Goal: Task Accomplishment & Management: Use online tool/utility

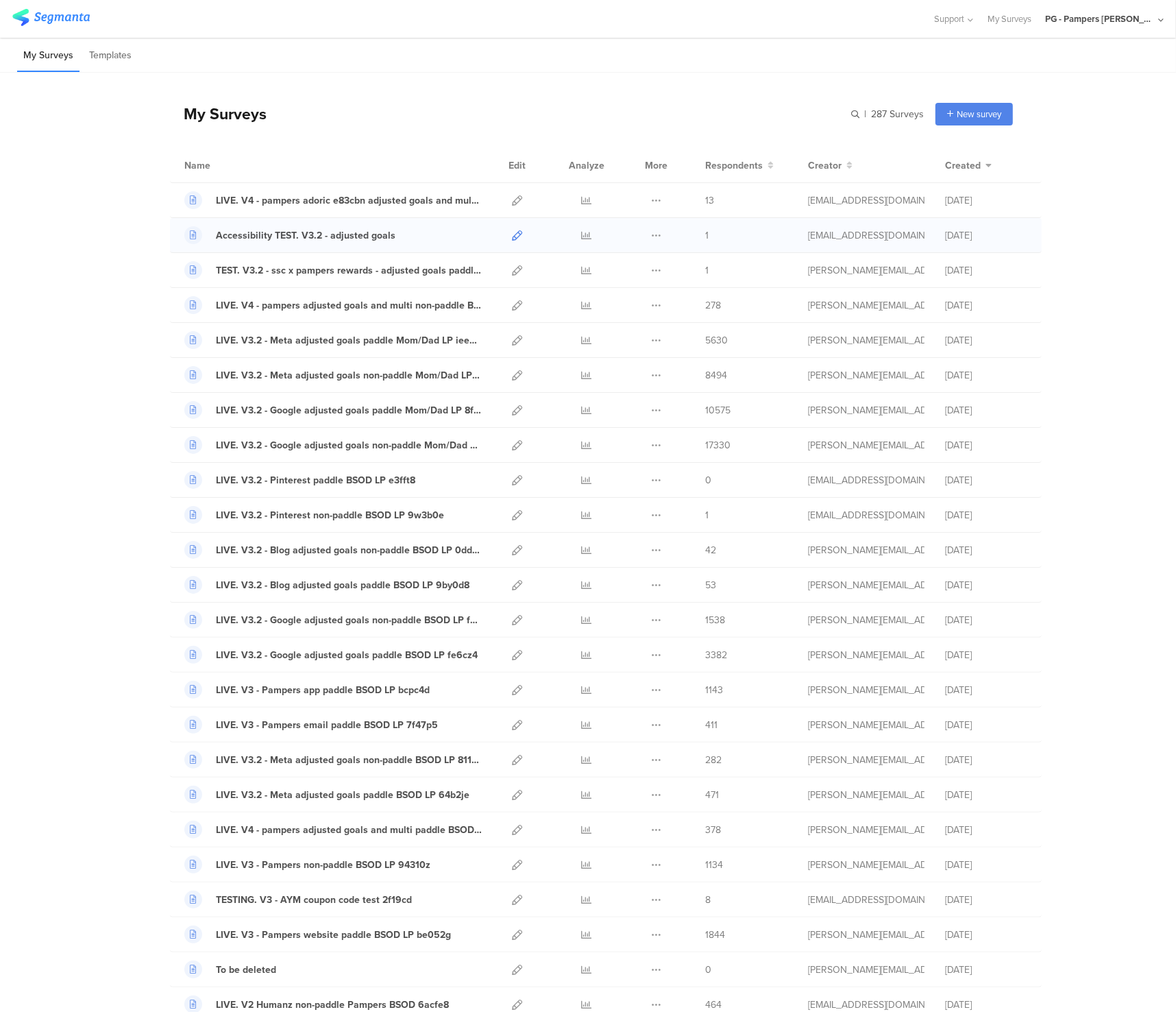
click at [513, 236] on icon at bounding box center [517, 236] width 10 height 10
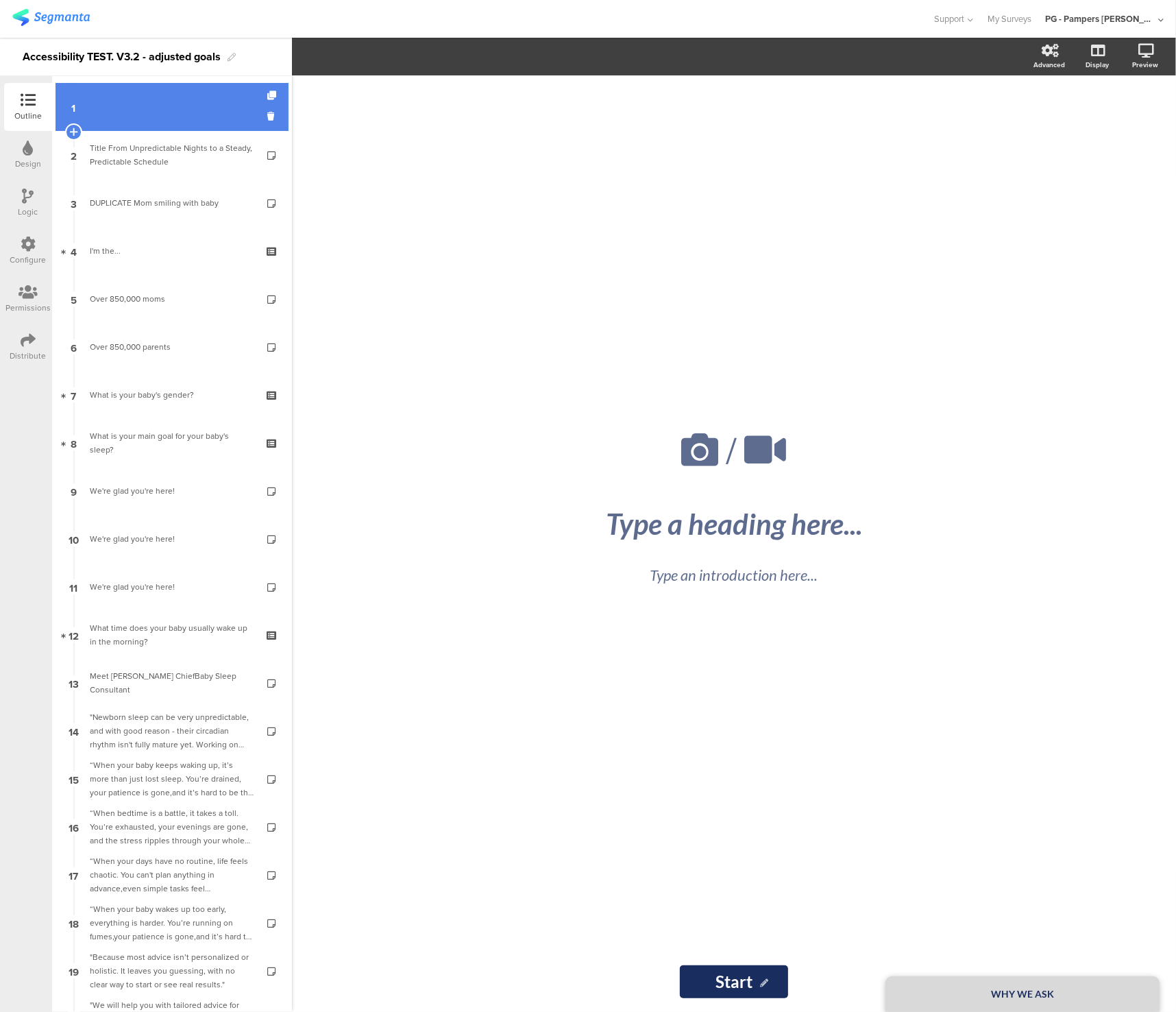
click at [170, 120] on link "1" at bounding box center [172, 106] width 233 height 48
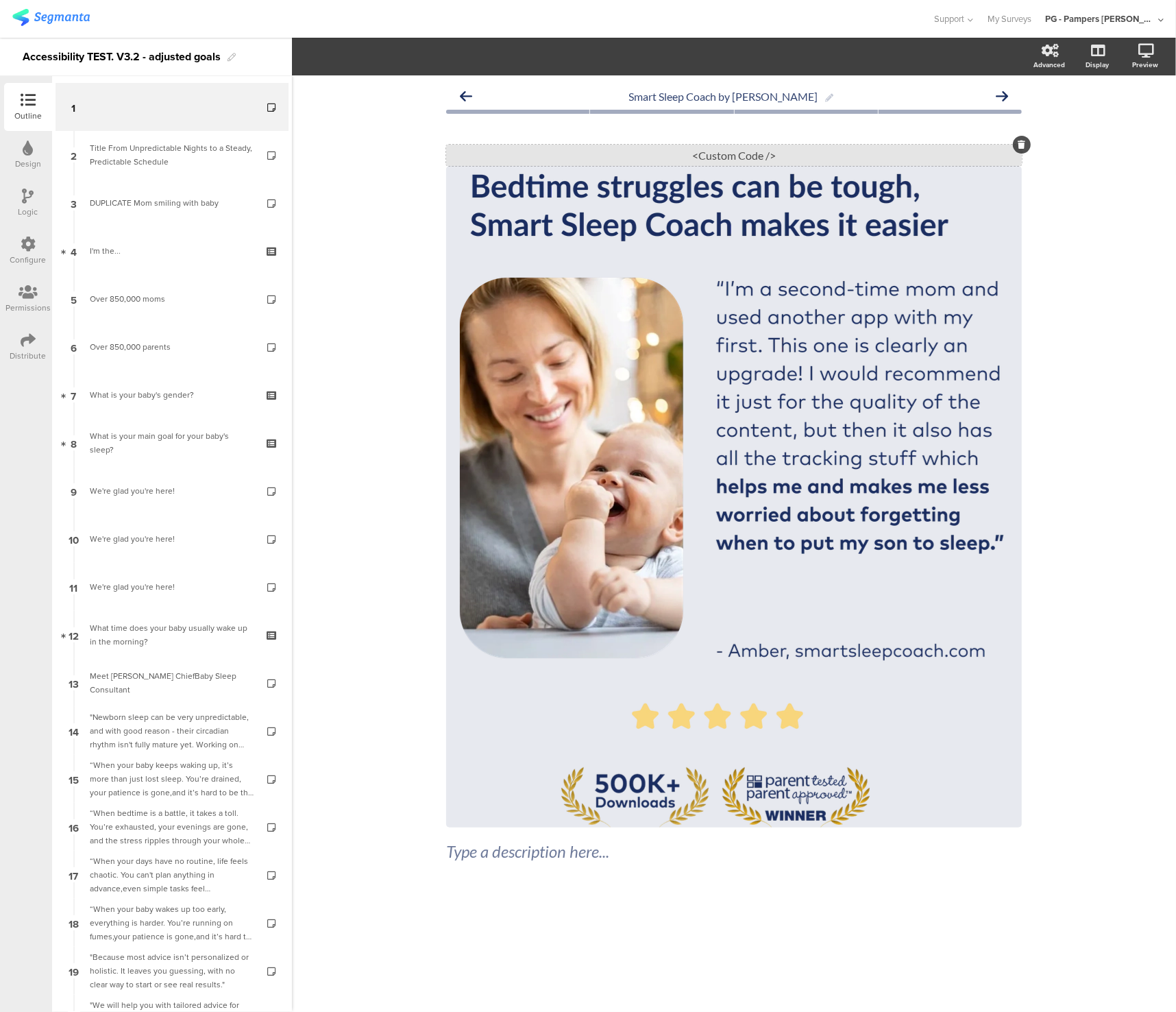
click at [701, 159] on div "<Custom Code />" at bounding box center [734, 155] width 576 height 21
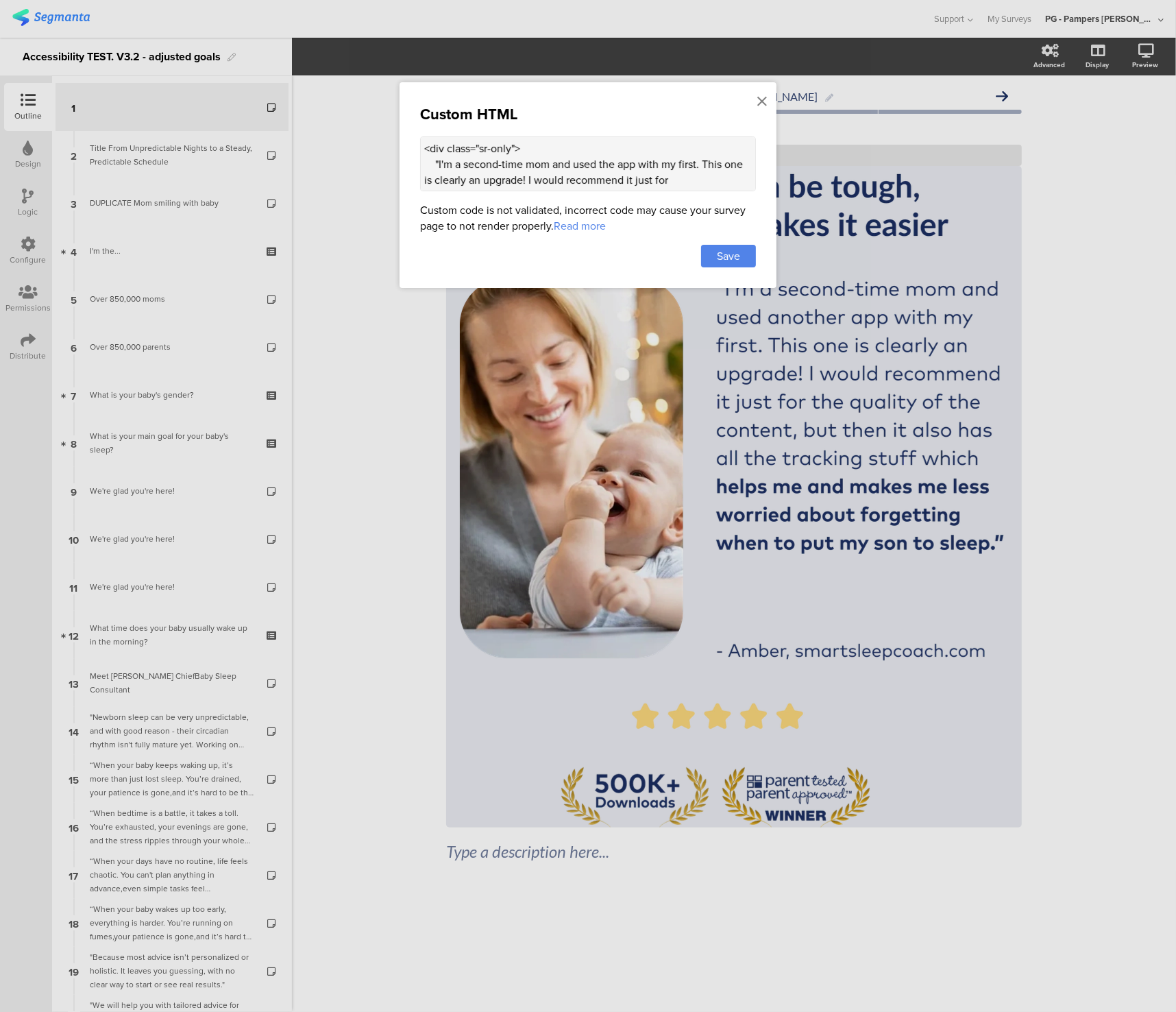
drag, startPoint x: 423, startPoint y: 145, endPoint x: 439, endPoint y: 148, distance: 16.3
click at [439, 148] on textarea "<div class="sr-only"> "I'm a second-time mom and used the app with my first. Th…" at bounding box center [588, 164] width 336 height 55
click at [1062, 378] on div at bounding box center [588, 506] width 1176 height 1012
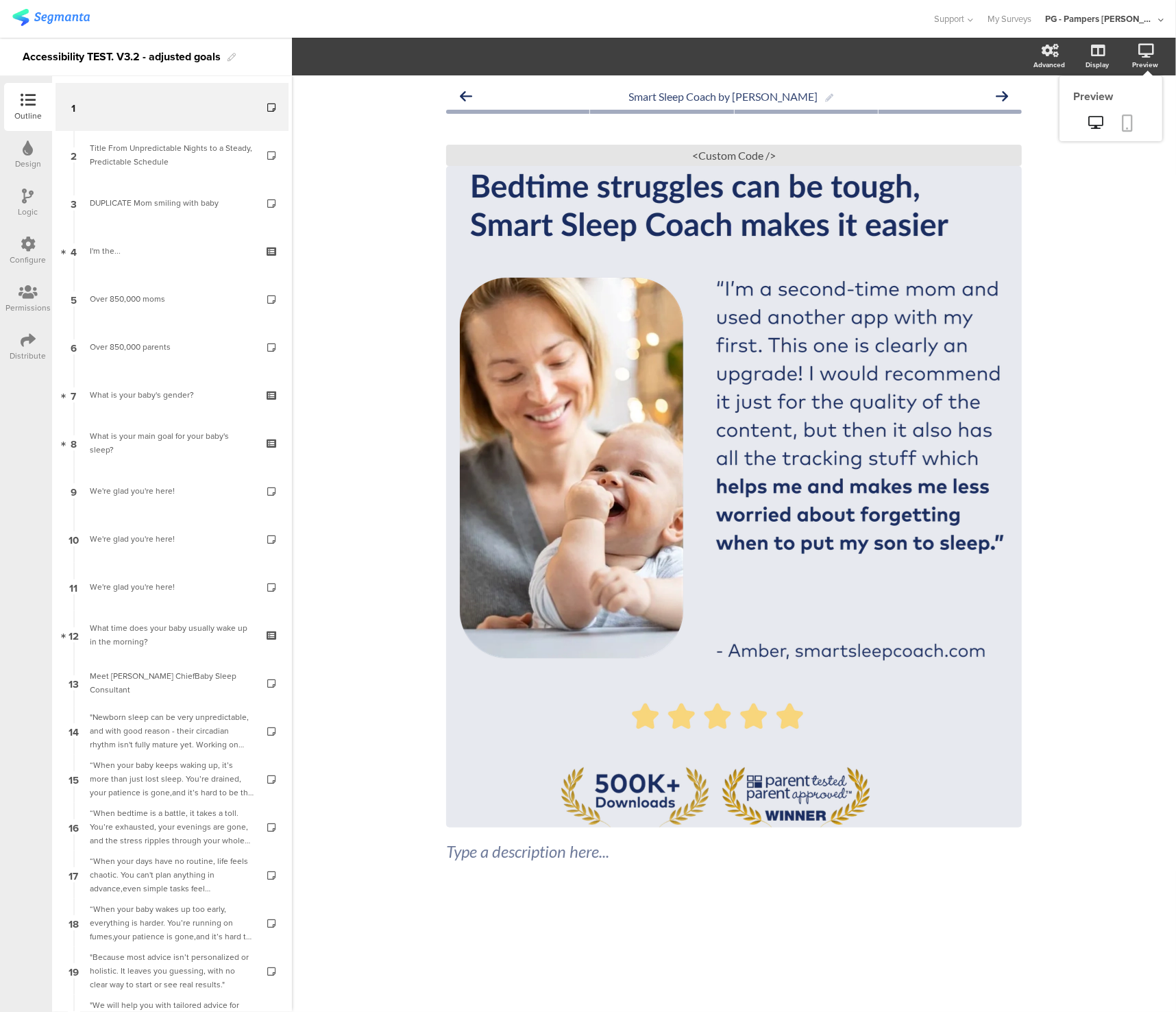
click at [1128, 126] on icon at bounding box center [1128, 123] width 11 height 17
click at [679, 159] on div "<Custom Code />" at bounding box center [734, 155] width 576 height 21
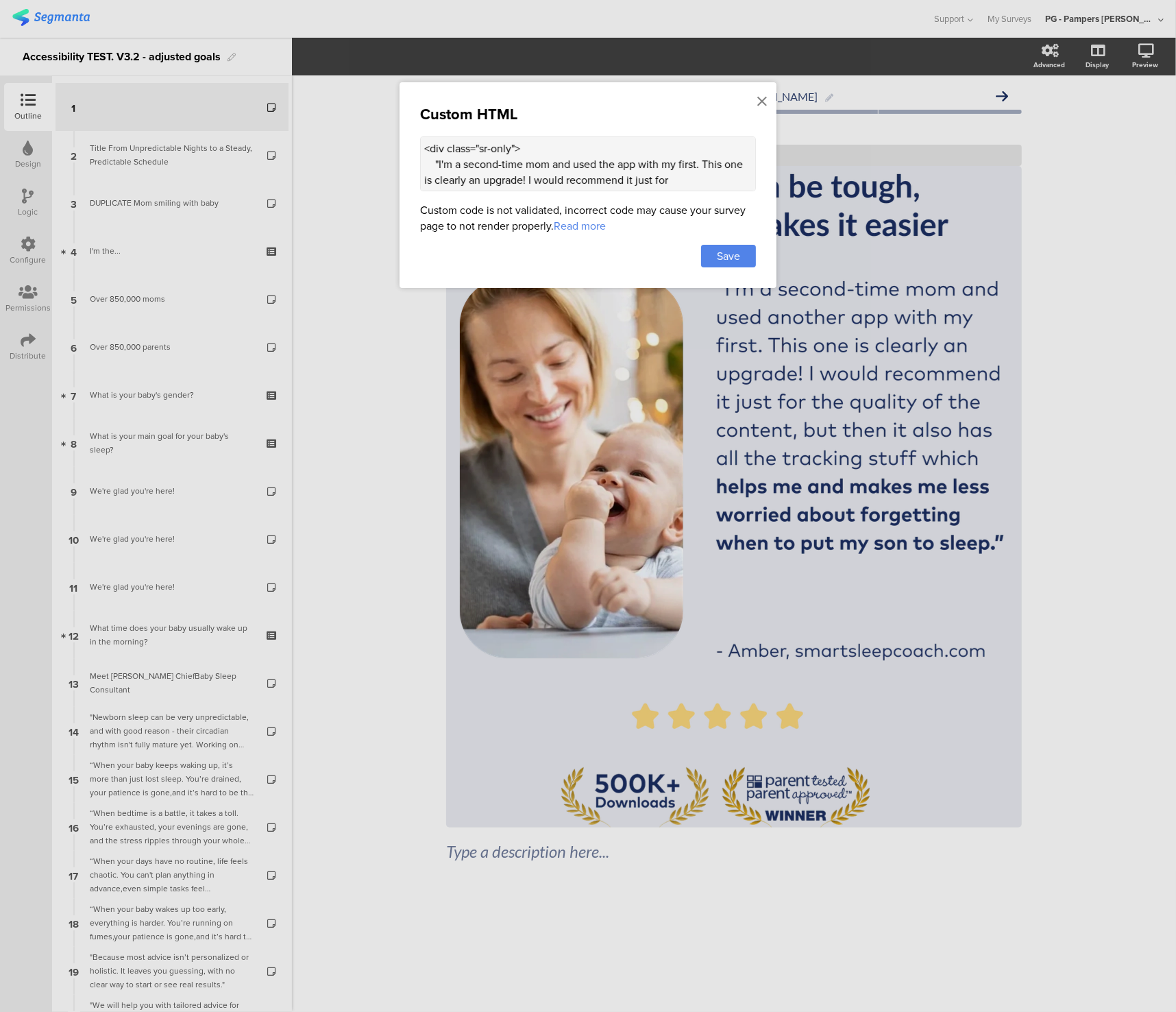
click at [592, 192] on div "Custom HTML <div class="sr-only"> "I'm a second-time mom and used the app with …" at bounding box center [588, 185] width 377 height 205
click at [590, 181] on textarea "<div class="sr-only"> "I'm a second-time mom and used the app with my first. Th…" at bounding box center [588, 164] width 336 height 55
click at [43, 335] on div at bounding box center [588, 506] width 1176 height 1012
click at [28, 348] on div at bounding box center [588, 506] width 1176 height 1012
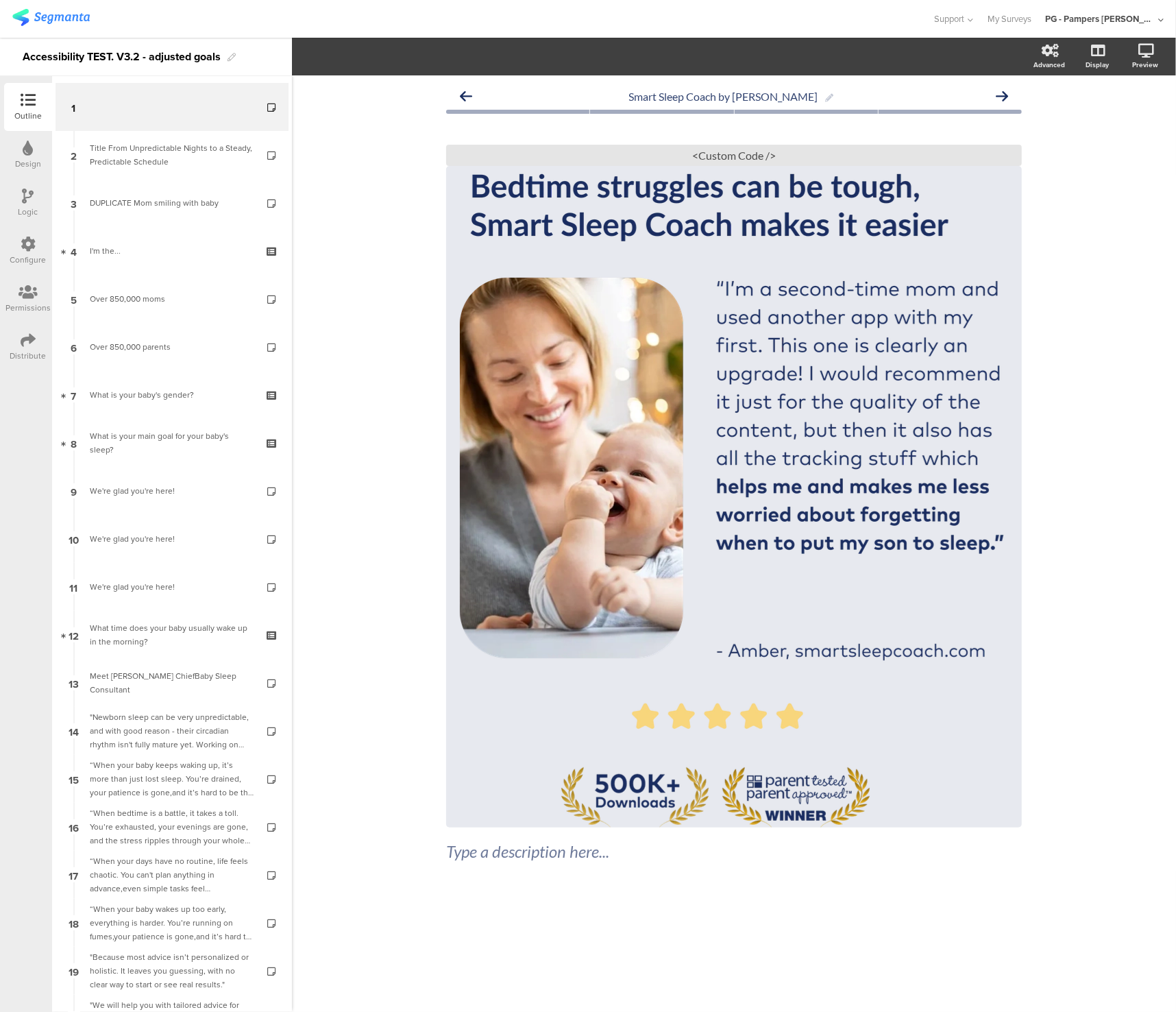
click at [28, 346] on icon at bounding box center [28, 340] width 15 height 15
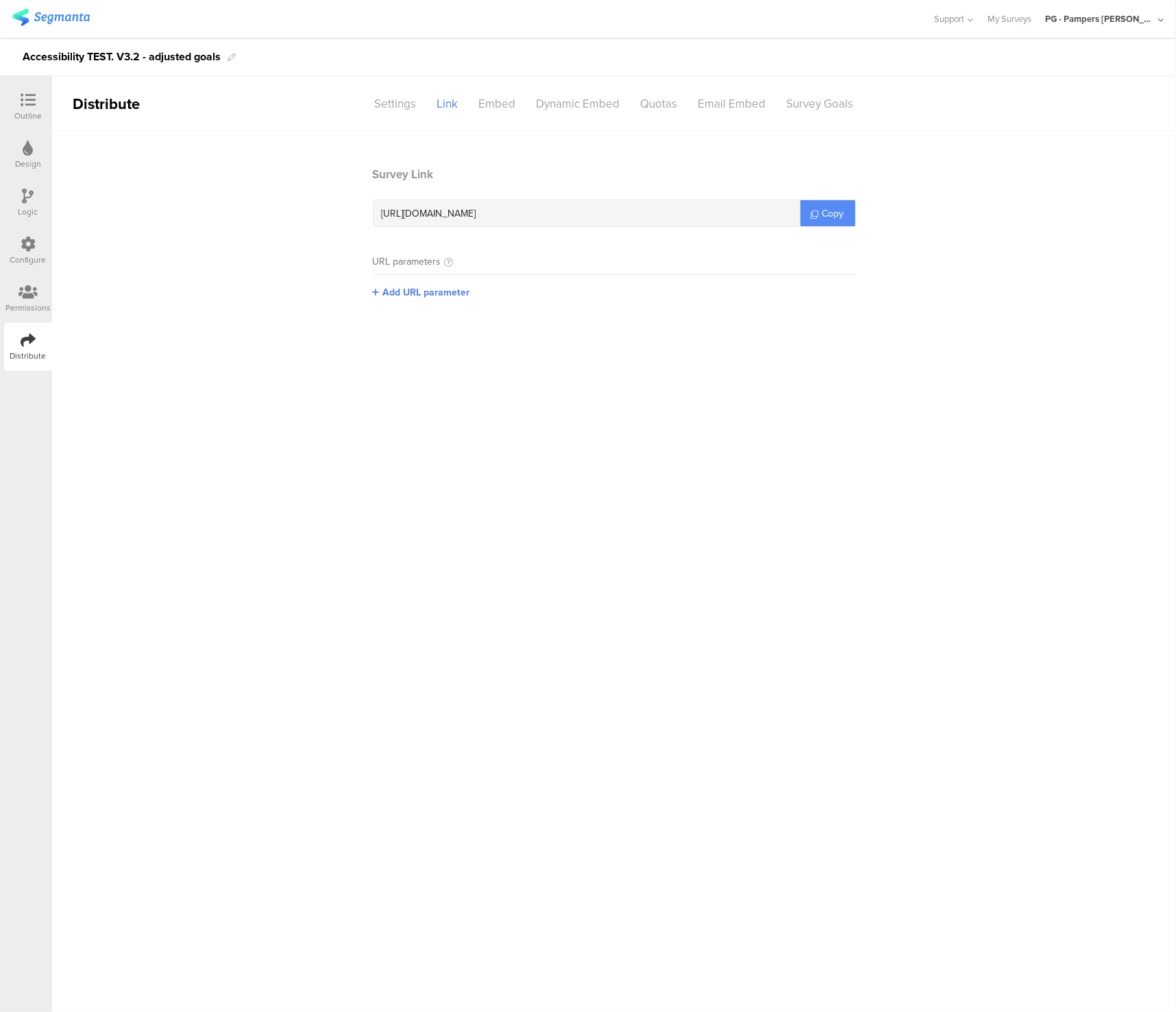
click at [827, 213] on span "Copy" at bounding box center [833, 214] width 22 height 15
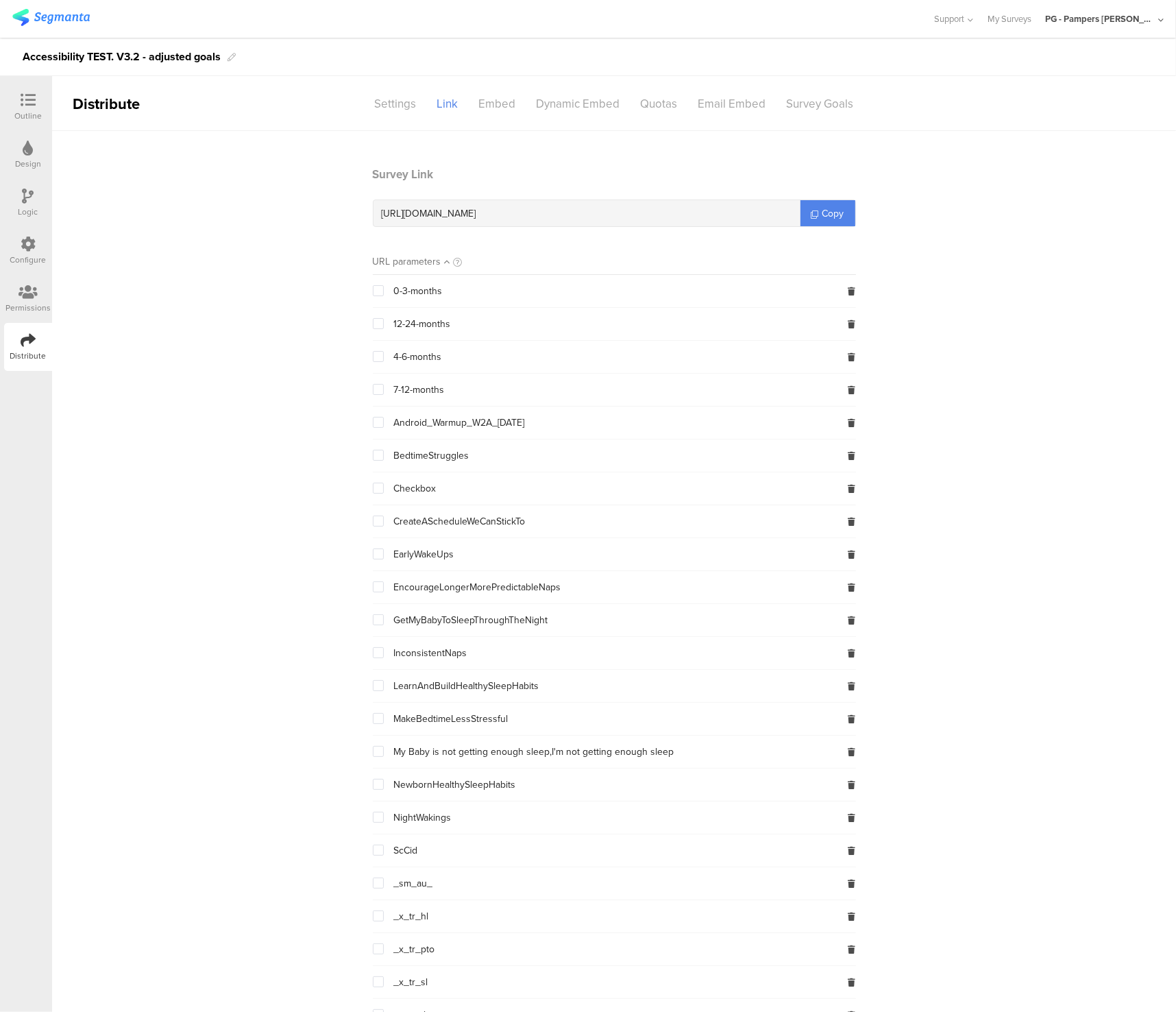
click at [33, 101] on icon at bounding box center [28, 100] width 15 height 15
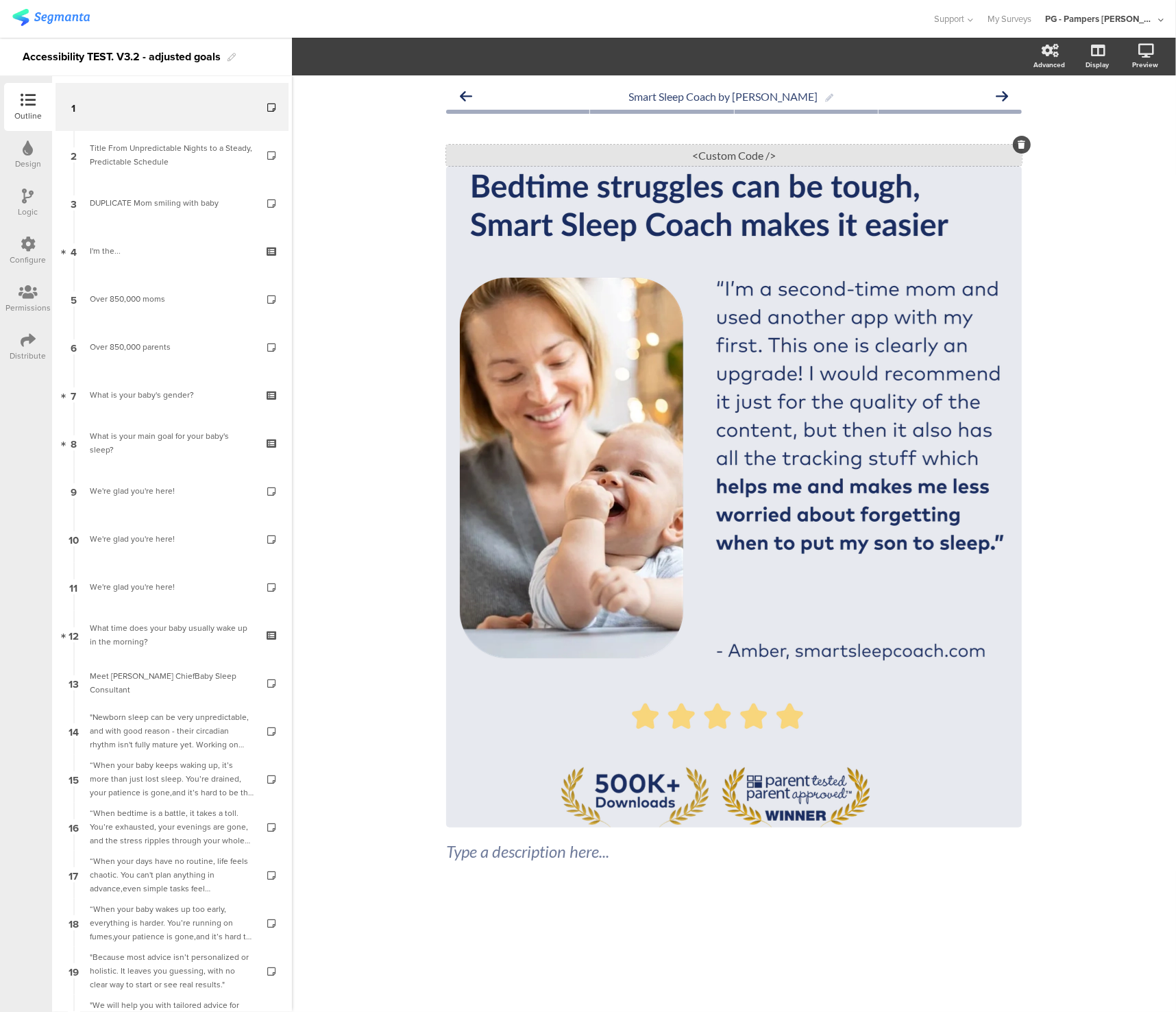
click at [670, 150] on div "<Custom Code />" at bounding box center [734, 155] width 576 height 21
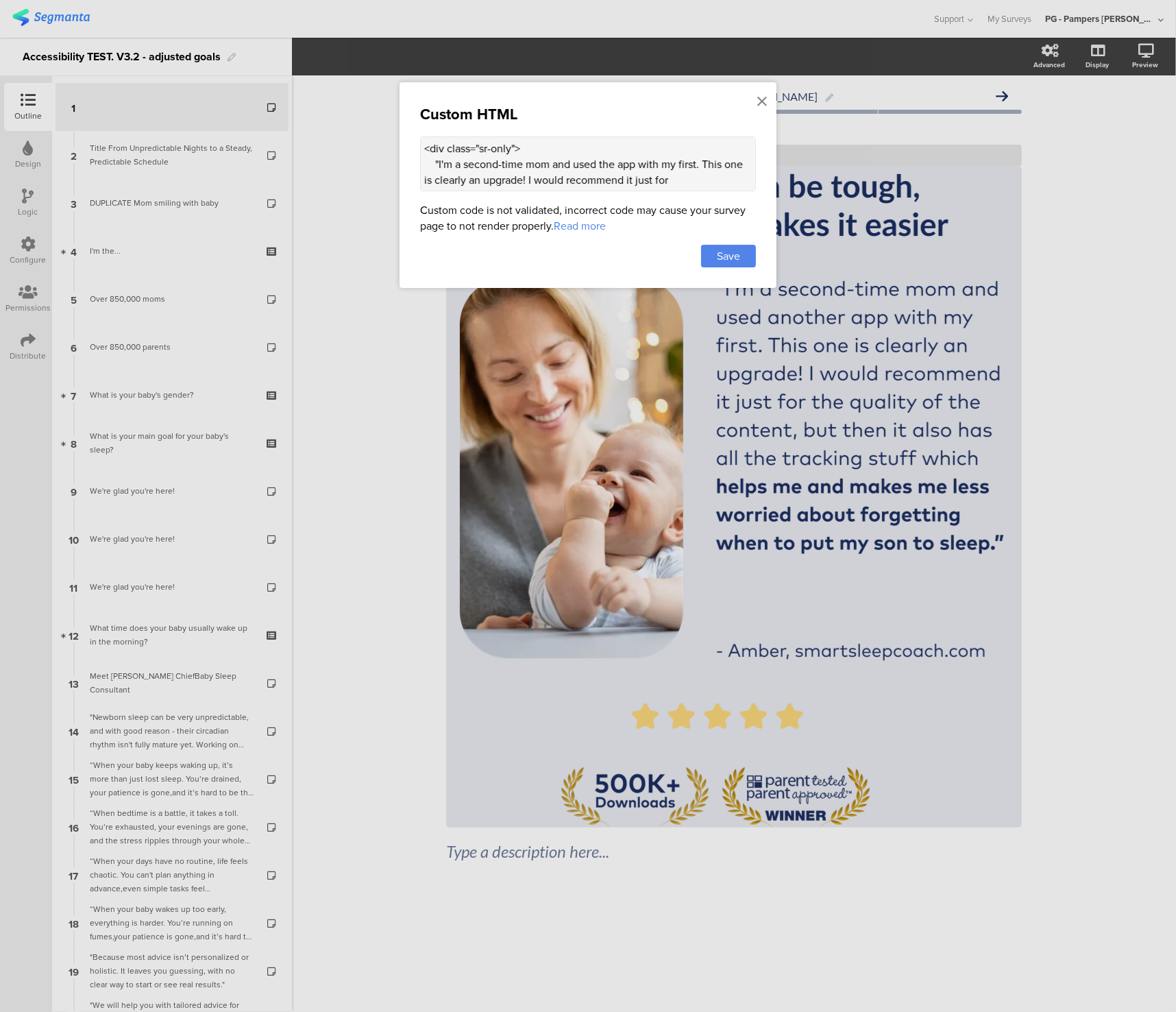
click at [637, 161] on textarea "<div class="sr-only"> "I'm a second-time mom and used the app with my first. Th…" at bounding box center [588, 164] width 336 height 55
paste textarea "altTextEl){ document.querySelectorAll(".cover-media-container img").forEach(img…"
type textarea "<div class="sr-only"> "I'm a second-time mom and used the app with my first. Th…"
click at [717, 259] on span "Save" at bounding box center [728, 255] width 23 height 15
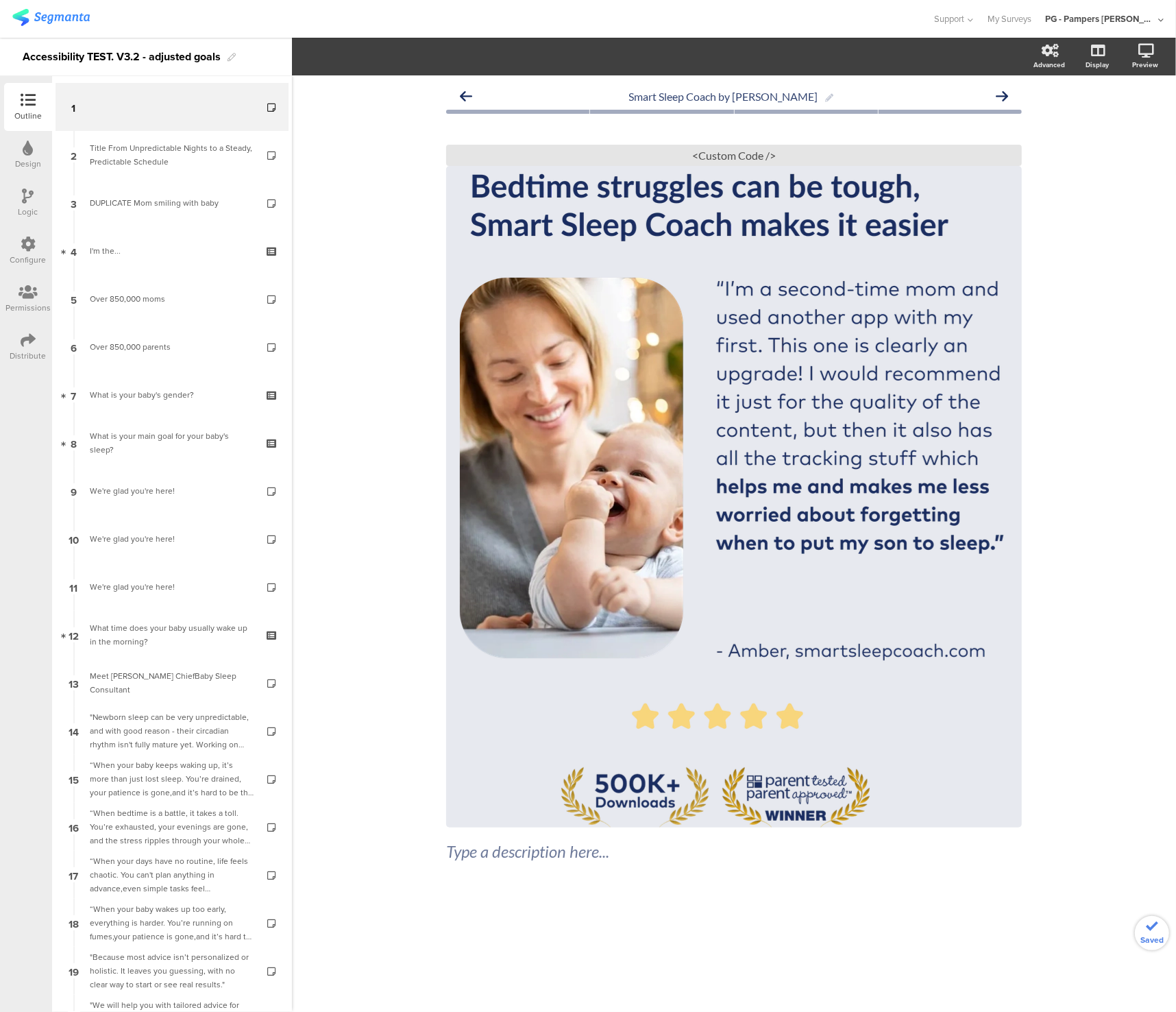
click at [752, 865] on div "Type a description here..." at bounding box center [734, 851] width 582 height 27
click at [502, 860] on p at bounding box center [734, 851] width 576 height 21
click at [481, 857] on p at bounding box center [734, 851] width 576 height 21
click at [448, 855] on p at bounding box center [734, 851] width 576 height 21
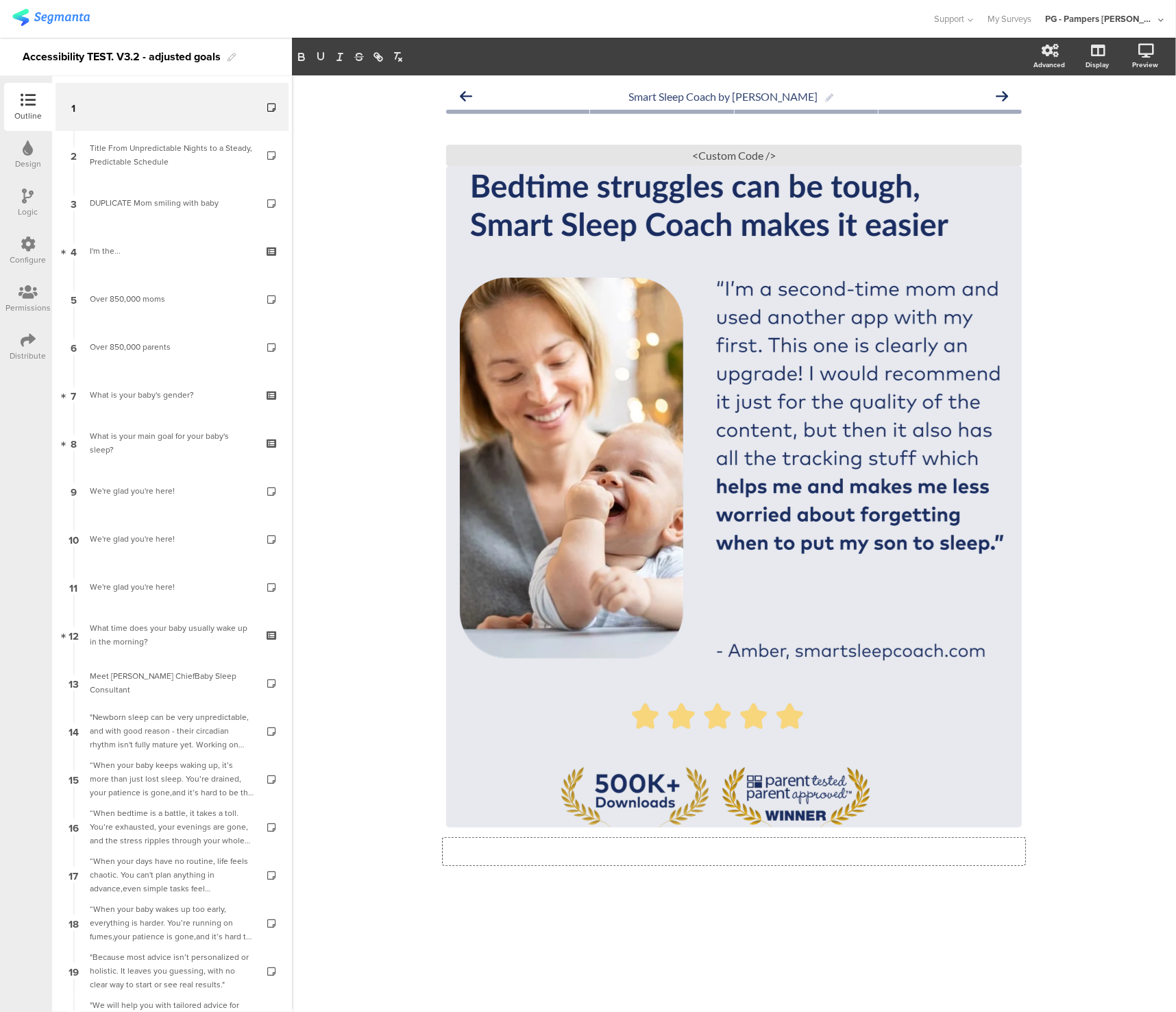
click at [448, 855] on p at bounding box center [734, 851] width 576 height 21
drag, startPoint x: 448, startPoint y: 855, endPoint x: 462, endPoint y: 853, distance: 14.1
click at [462, 853] on p at bounding box center [734, 851] width 576 height 21
click at [461, 857] on p "ggg" at bounding box center [734, 851] width 576 height 21
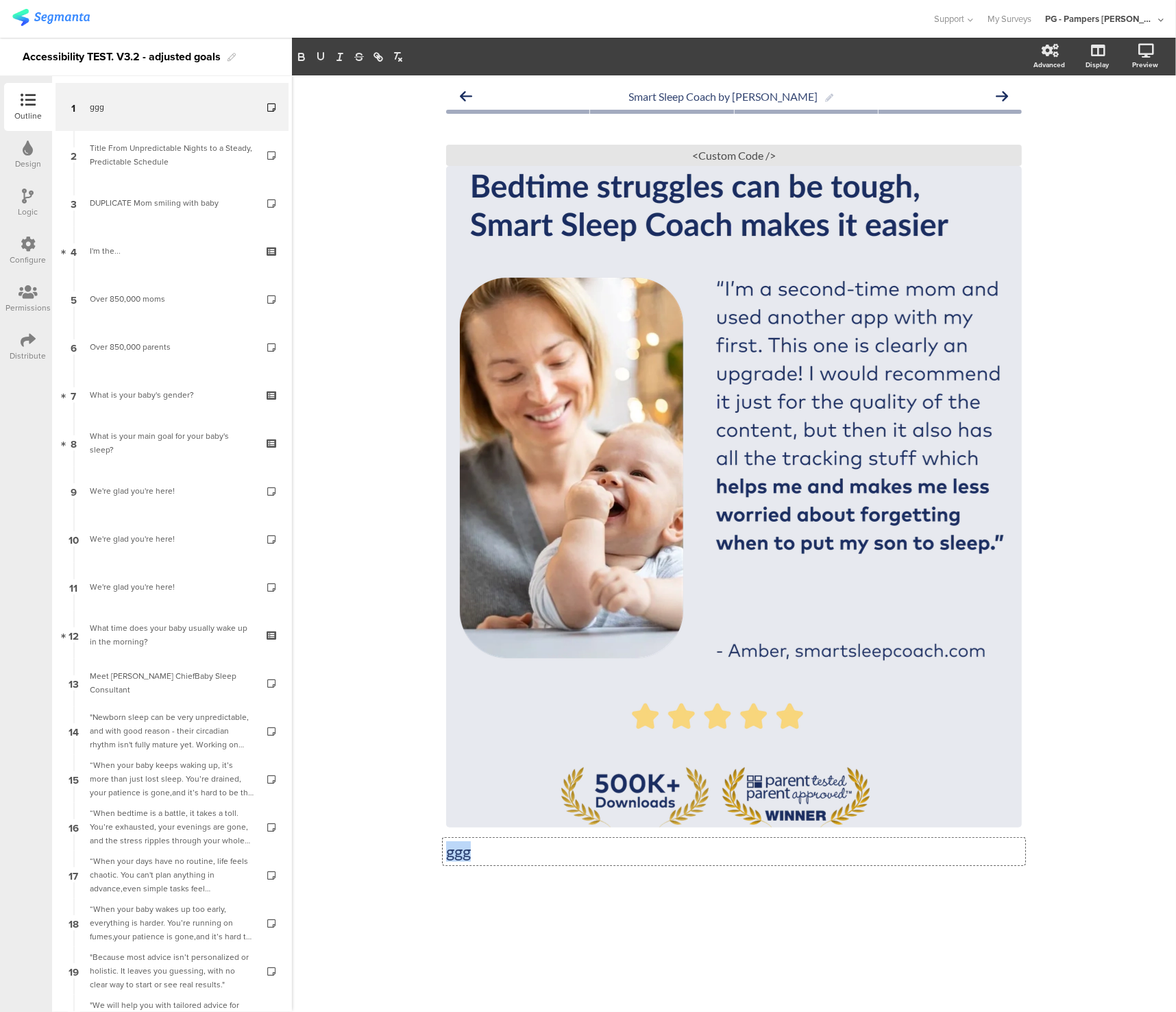
click at [461, 857] on p "ggg" at bounding box center [734, 851] width 576 height 21
click at [650, 963] on div "Smart Sleep Coach by [PERSON_NAME] Type a description here... / <Custom Code />" at bounding box center [734, 544] width 884 height 936
click at [759, 151] on div "<Custom Code />" at bounding box center [734, 155] width 576 height 21
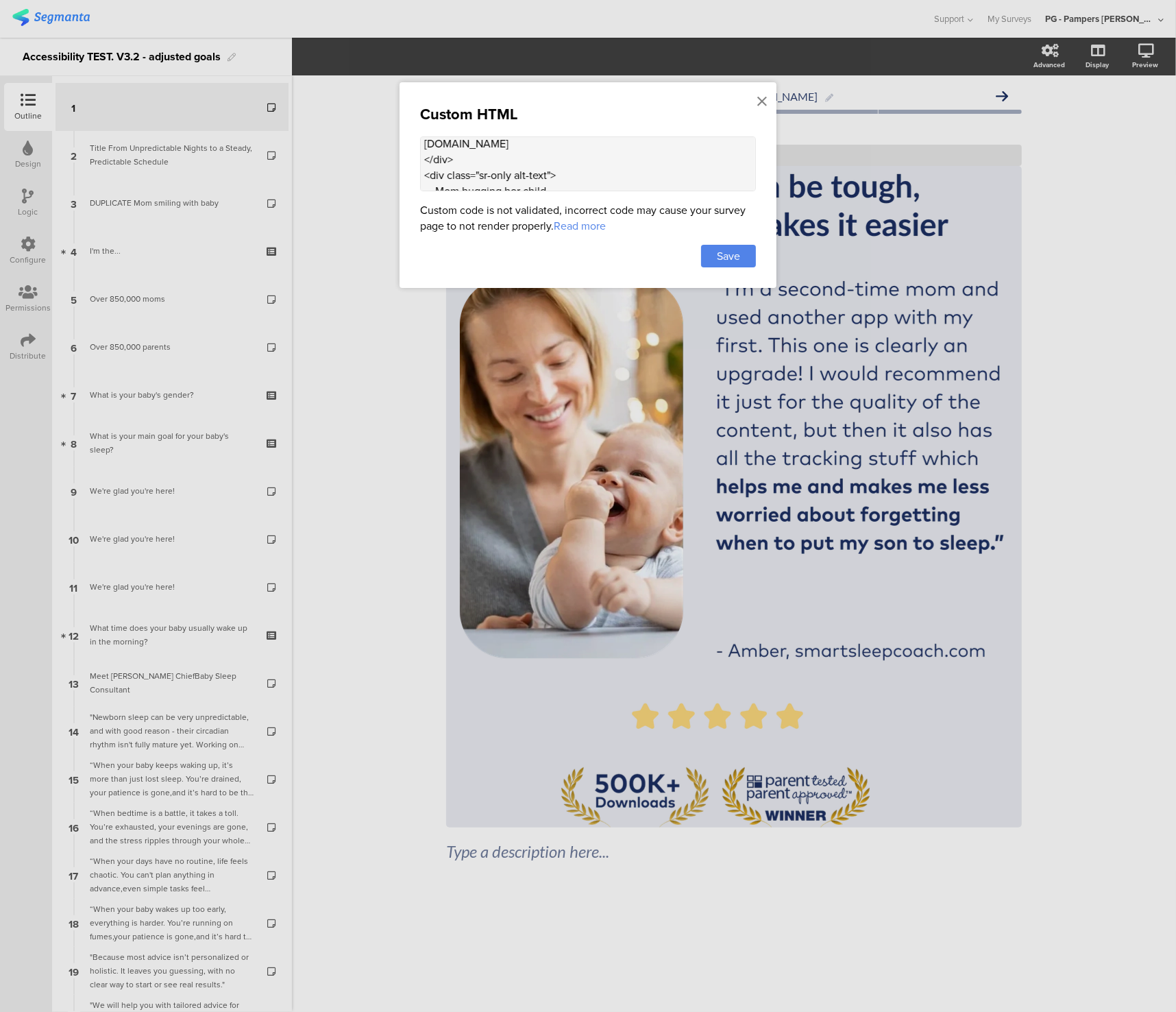
scroll to position [112, 0]
click at [542, 164] on textarea "<div class="sr-only"> "I'm a second-time mom and used the app with my first. Th…" at bounding box center [588, 164] width 336 height 55
click at [463, 182] on textarea "<div class="sr-only"> "I'm a second-time mom and used the app with my first. Th…" at bounding box center [588, 164] width 336 height 55
type textarea "<div class="sr-only"> "I'm a second-time mom and used the app with my first. Th…"
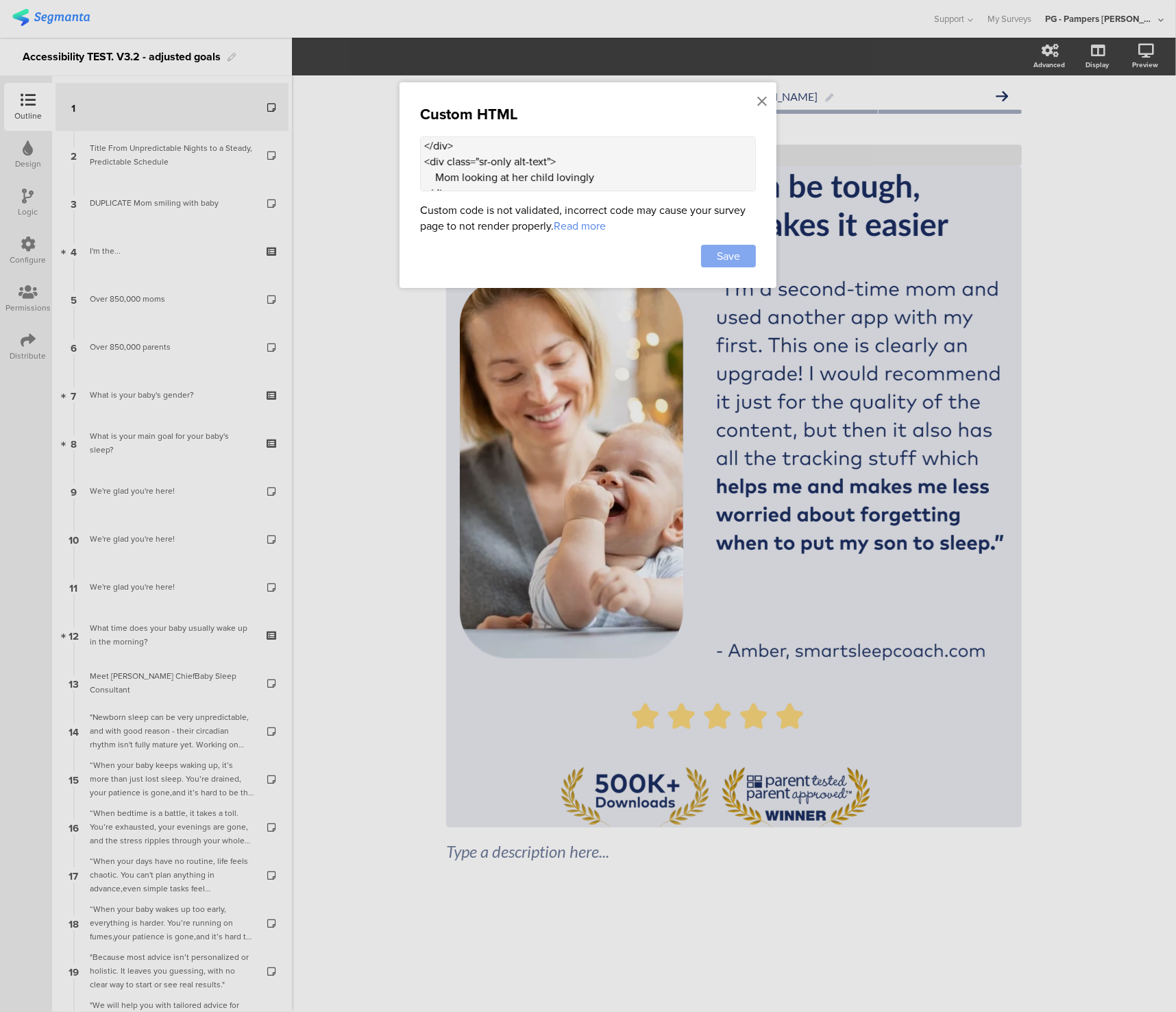
click at [747, 259] on div "Save" at bounding box center [728, 255] width 55 height 23
